Goal: Communication & Community: Ask a question

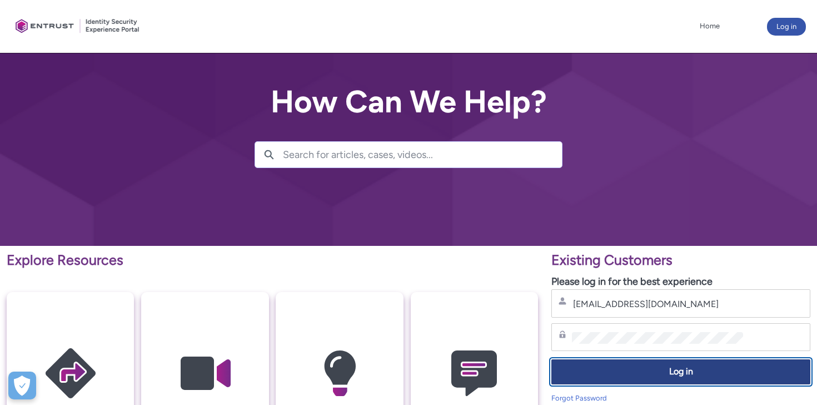
click at [677, 368] on span "Log in" at bounding box center [681, 371] width 245 height 13
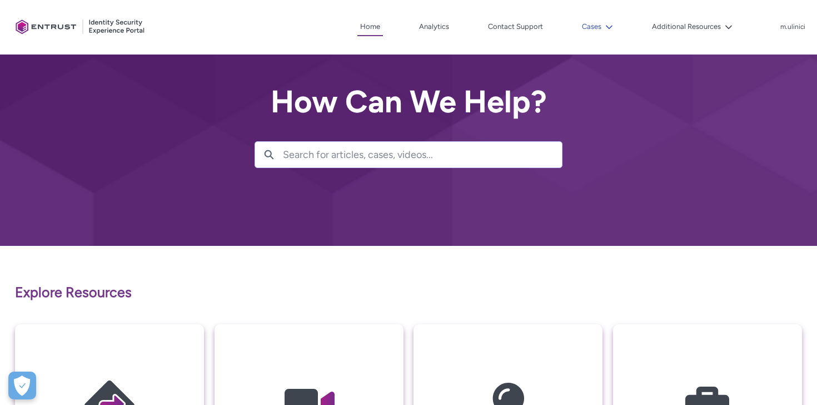
click at [602, 27] on button "Cases" at bounding box center [597, 26] width 37 height 17
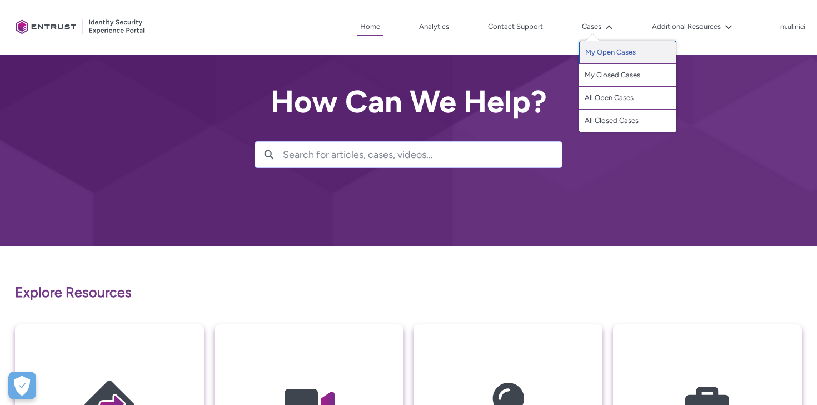
click at [618, 58] on link "My Open Cases" at bounding box center [627, 52] width 97 height 23
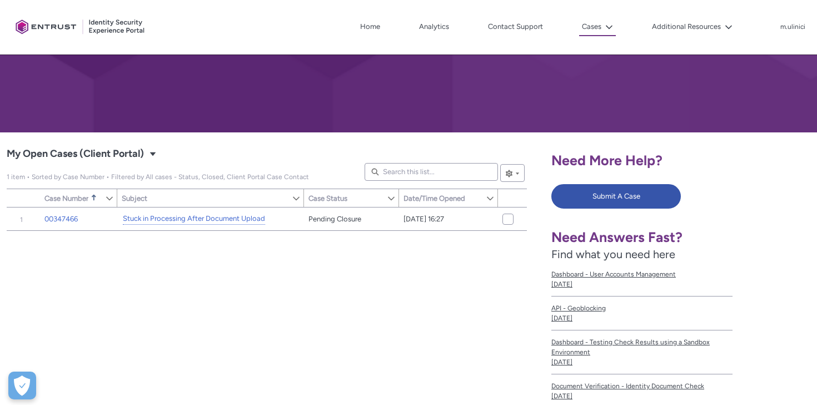
scroll to position [131, 0]
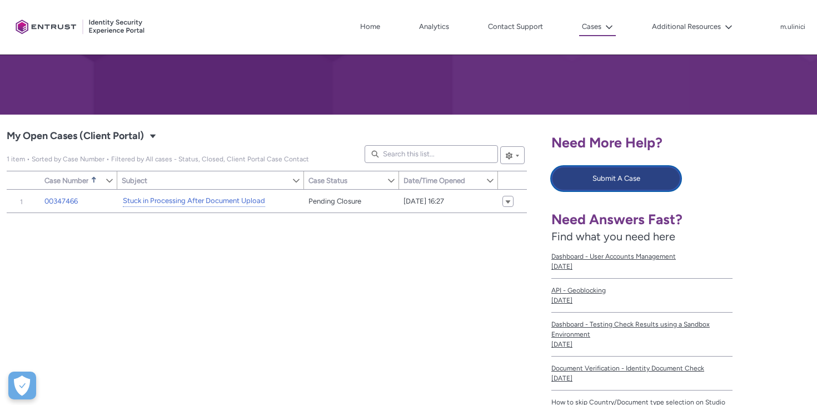
click at [635, 185] on button "Submit A Case" at bounding box center [616, 178] width 130 height 24
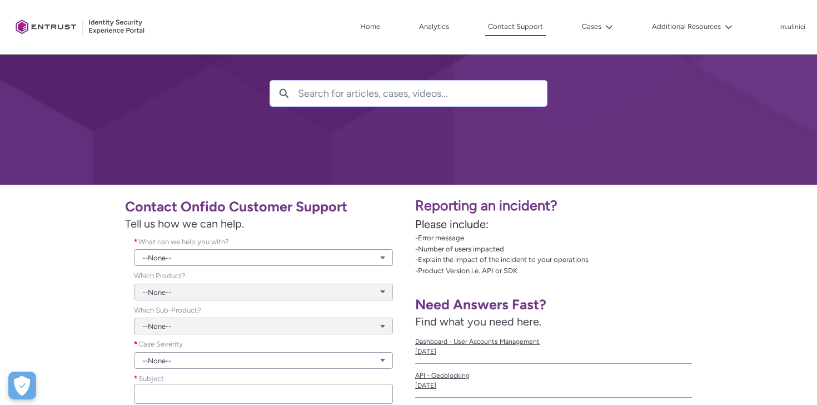
scroll to position [74, 0]
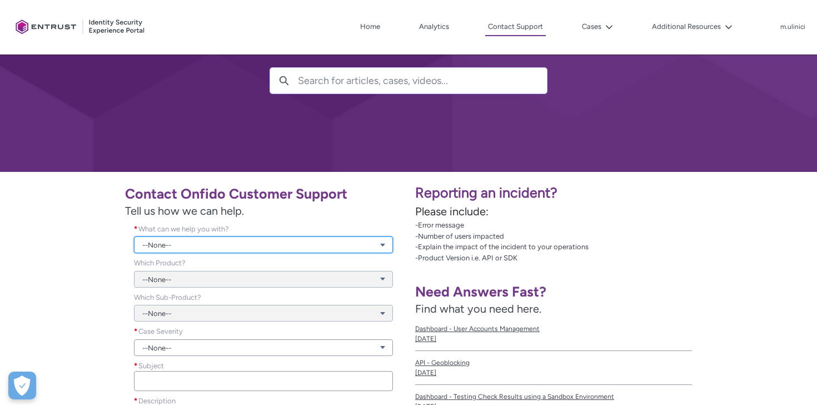
click at [284, 247] on link "--None--" at bounding box center [263, 244] width 259 height 17
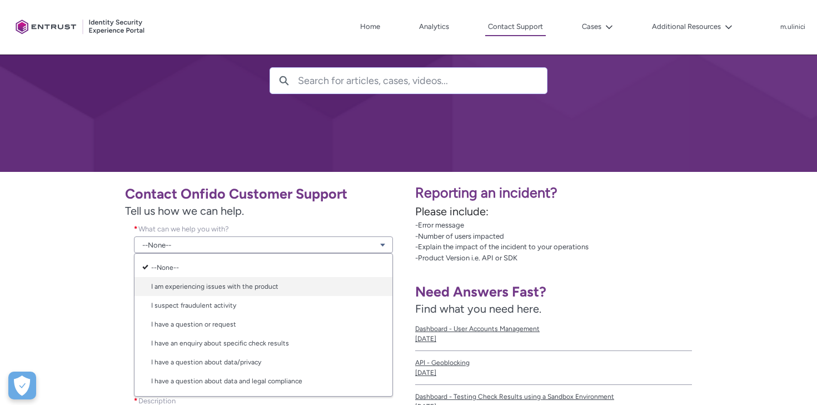
click at [311, 282] on link "I am experiencing issues with the product" at bounding box center [264, 286] width 258 height 19
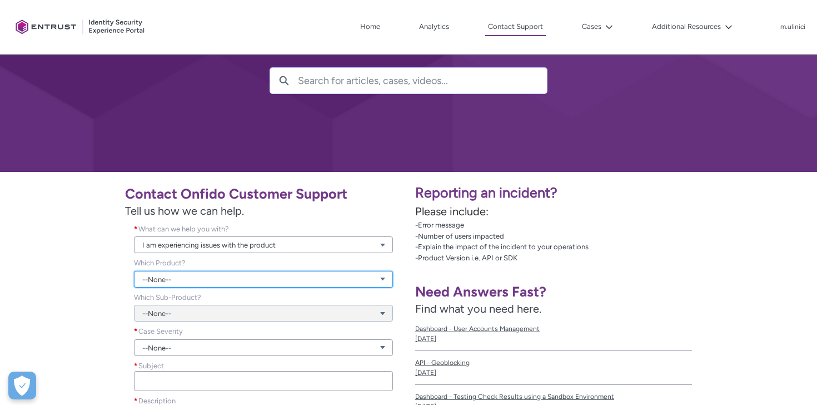
click at [263, 280] on link "--None--" at bounding box center [263, 279] width 259 height 17
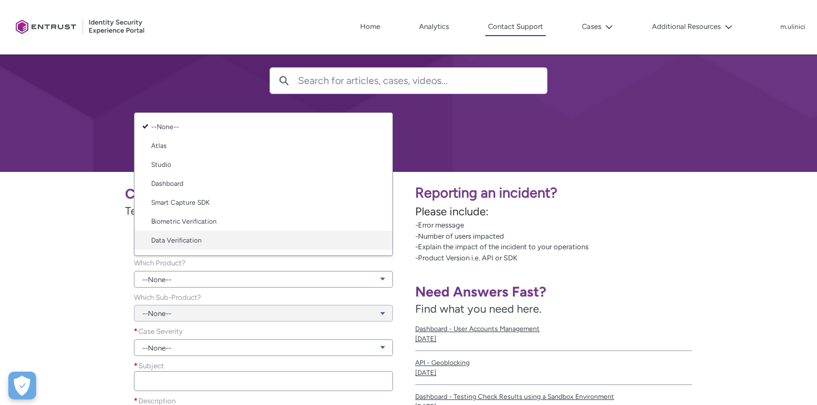
click at [226, 238] on link "Data Verification" at bounding box center [264, 240] width 258 height 19
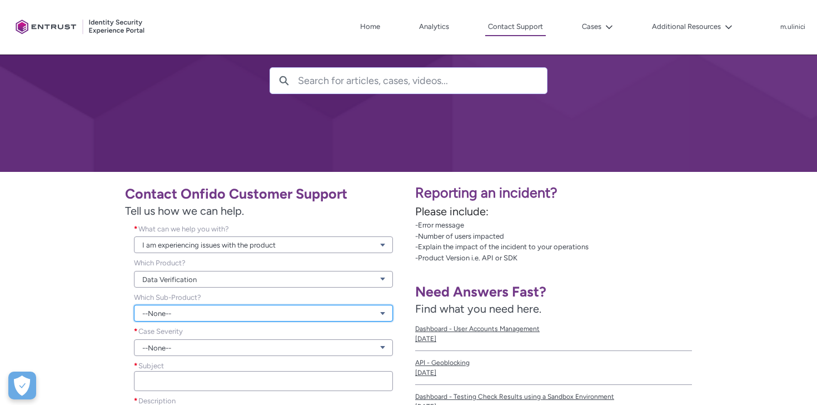
click at [182, 315] on link "--None--" at bounding box center [263, 313] width 259 height 17
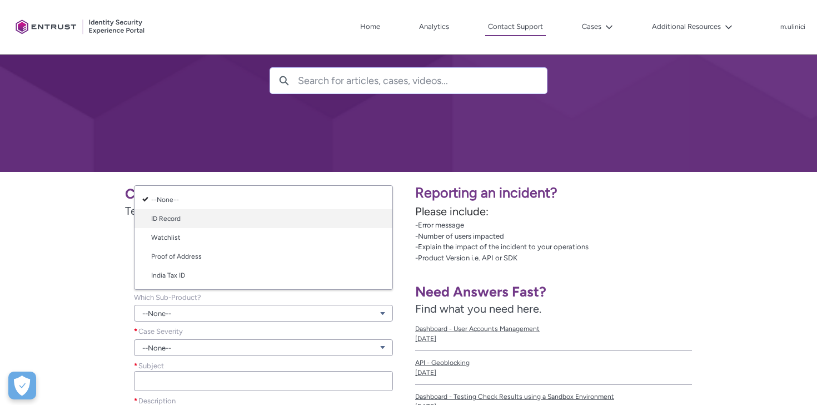
click at [223, 224] on link "ID Record" at bounding box center [264, 218] width 258 height 19
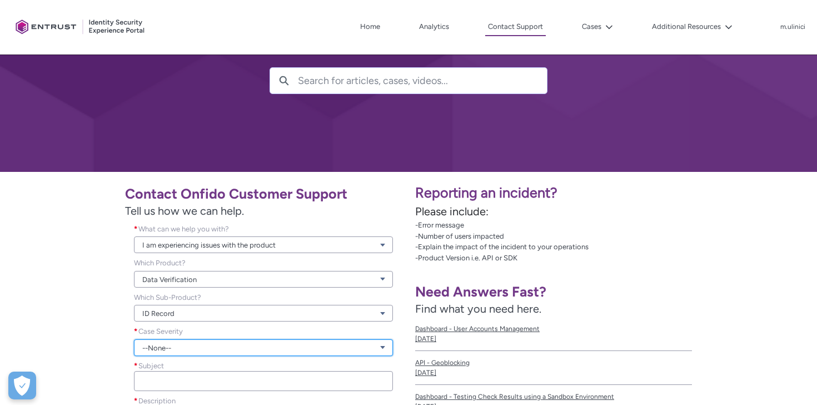
click at [175, 344] on link "--None--" at bounding box center [263, 347] width 259 height 17
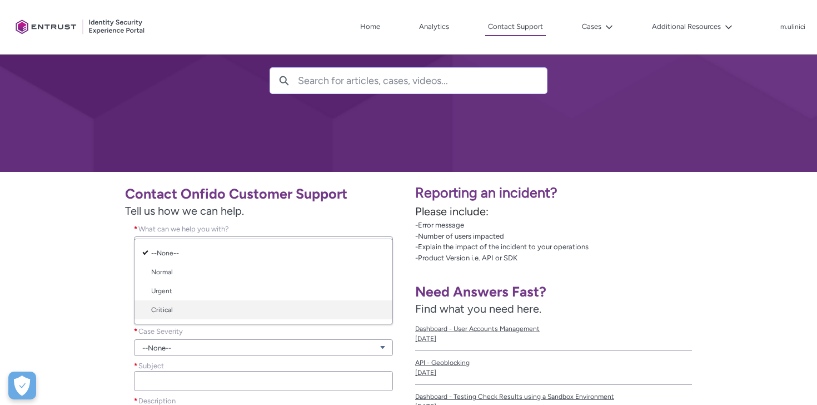
click at [197, 301] on link "Critical" at bounding box center [264, 309] width 258 height 19
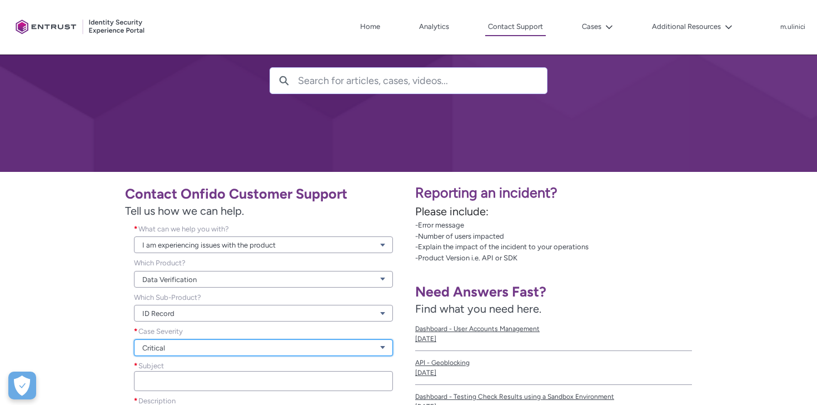
scroll to position [185, 0]
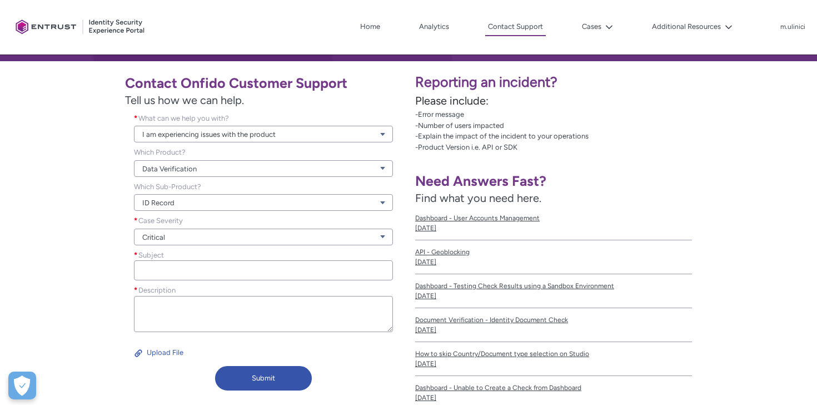
click at [206, 258] on div "Subject *" at bounding box center [263, 265] width 259 height 31
click at [200, 273] on input "Subject *" at bounding box center [263, 270] width 259 height 20
paste input "Discrepancy in Document Expiry Date – Original Document vs. Onfido Report"
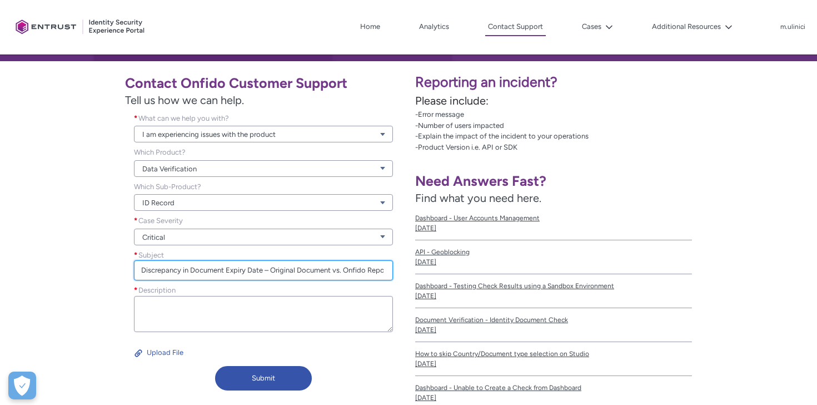
scroll to position [0, 6]
type input "Discrepancy in Document Expiry Date – Original Document vs. Onfido Report"
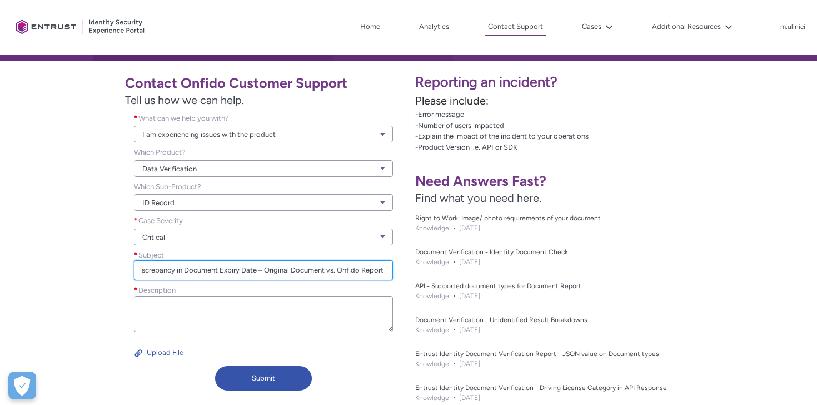
scroll to position [0, 0]
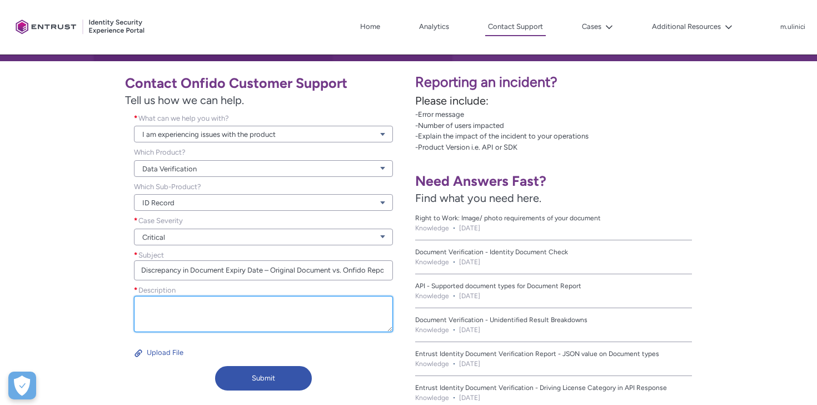
click at [224, 302] on textarea "Description *" at bounding box center [263, 314] width 259 height 36
paste textarea "Hello, We have identified a discrepancy between the expiry date shown on the cl…"
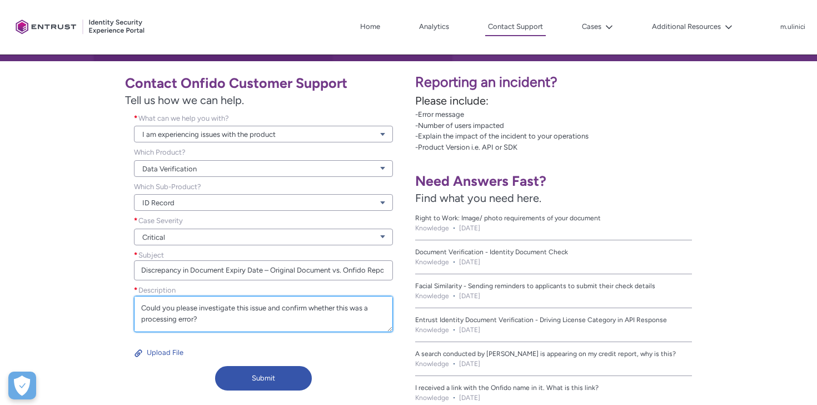
scroll to position [111, 0]
paste textarea "bdb95911-1057-4809-a9d6-803c545aa4d7"
drag, startPoint x: 293, startPoint y: 319, endPoint x: 140, endPoint y: 314, distance: 152.9
click at [140, 314] on textarea "Hello, We have identified a discrepancy between the expiry date shown on the cl…" at bounding box center [263, 314] width 259 height 36
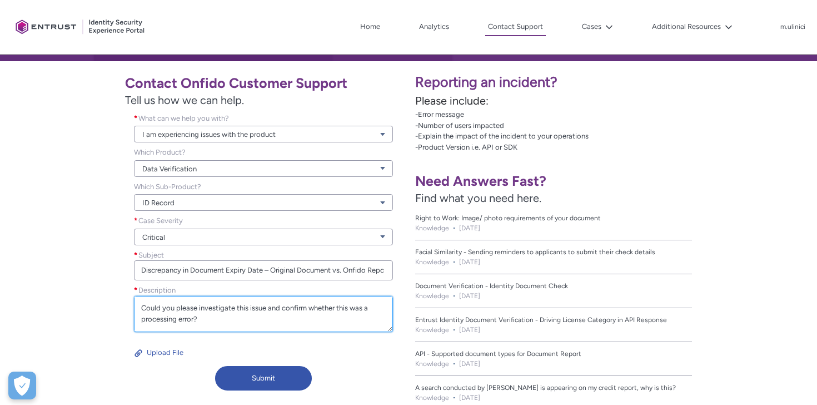
paste textarea "Workflow run ID"
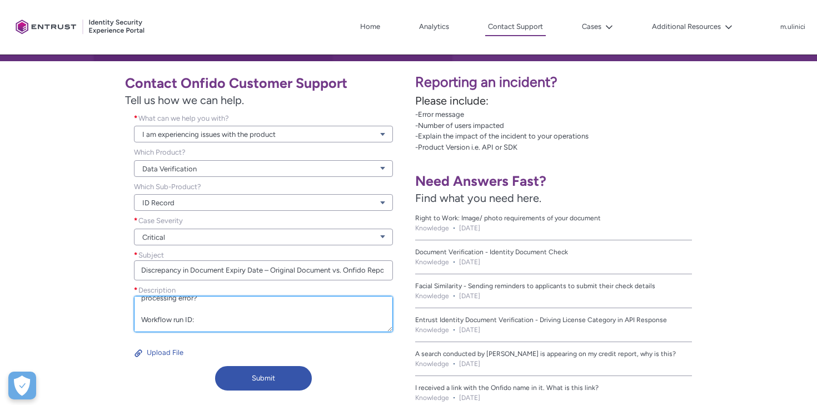
scroll to position [122, 0]
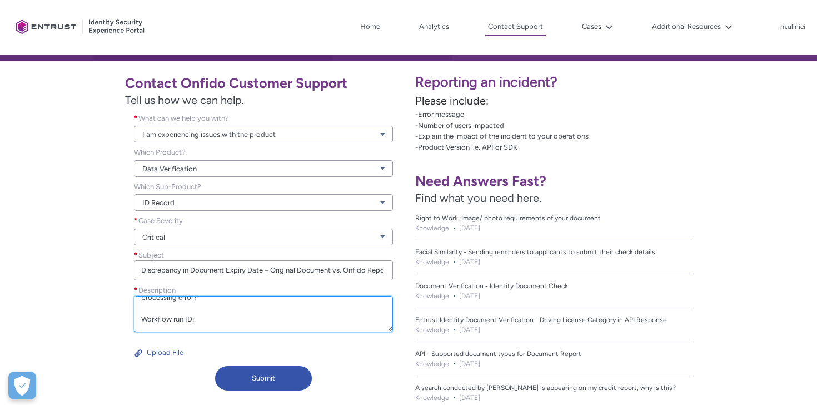
paste textarea "9a1d6ccd-b881-41f2-be82-c8adcc395ac8"
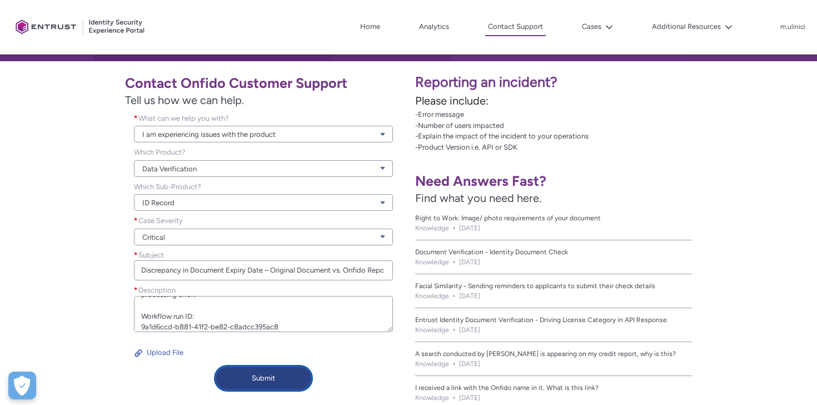
type textarea "Hello, We have identified a discrepancy between the expiry date shown on the cl…"
click at [268, 380] on button "Submit" at bounding box center [263, 378] width 97 height 24
